Goal: Information Seeking & Learning: Learn about a topic

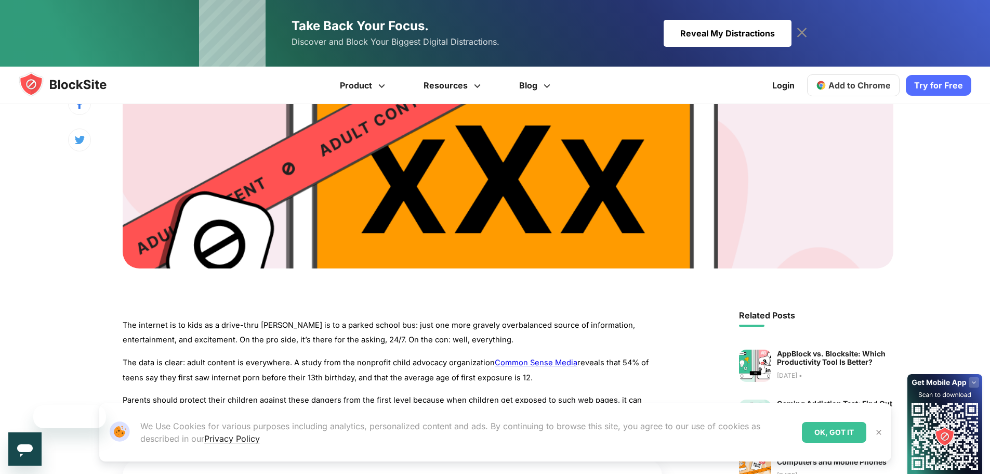
click at [849, 436] on div "OK, GOT IT" at bounding box center [834, 432] width 64 height 21
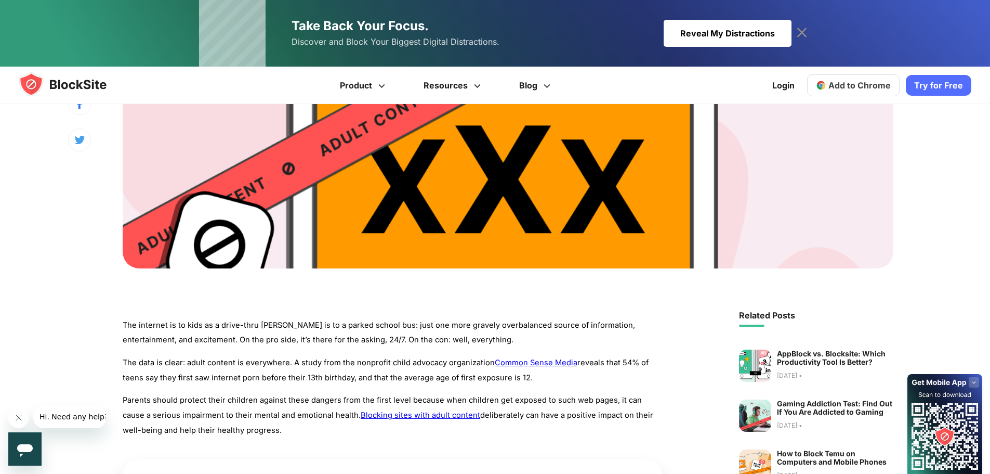
click at [975, 383] on rect at bounding box center [974, 382] width 10 height 10
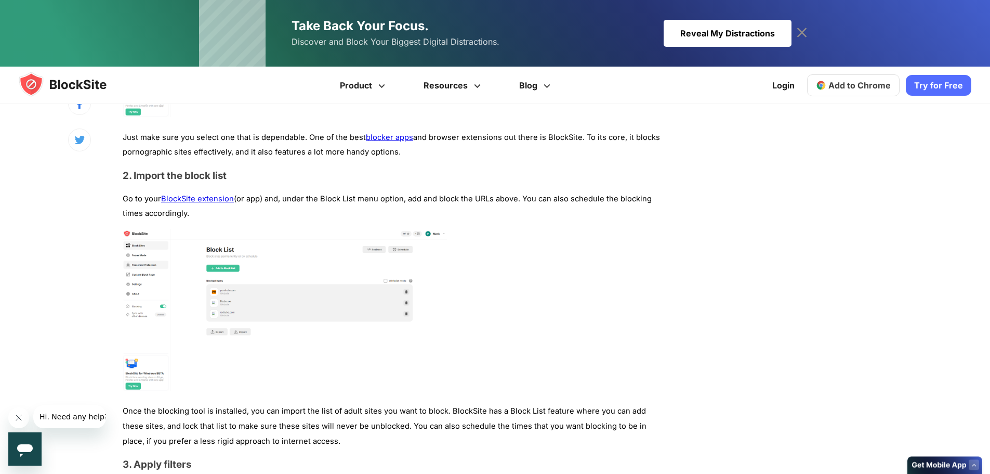
scroll to position [2547, 0]
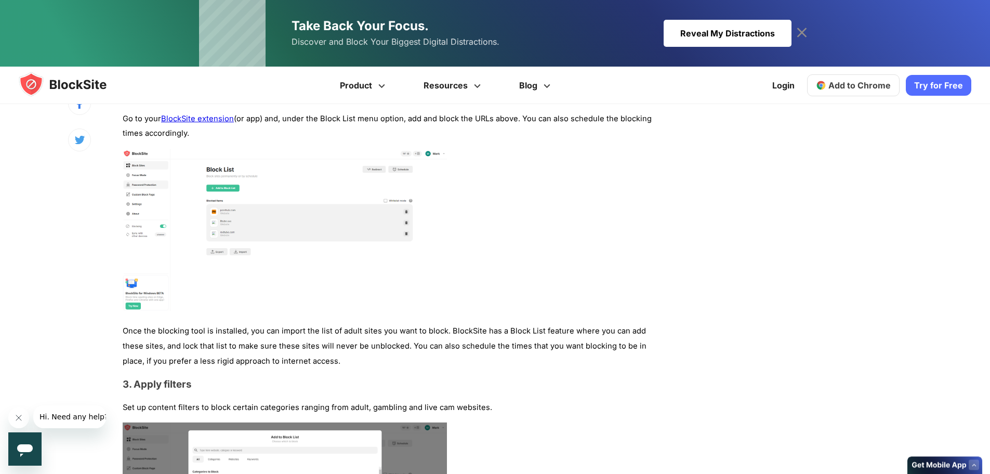
drag, startPoint x: 530, startPoint y: 227, endPoint x: 777, endPoint y: 209, distance: 247.0
click at [758, 32] on div "Reveal My Distractions" at bounding box center [728, 33] width 128 height 27
